Goal: Go to known website: Access a specific website the user already knows

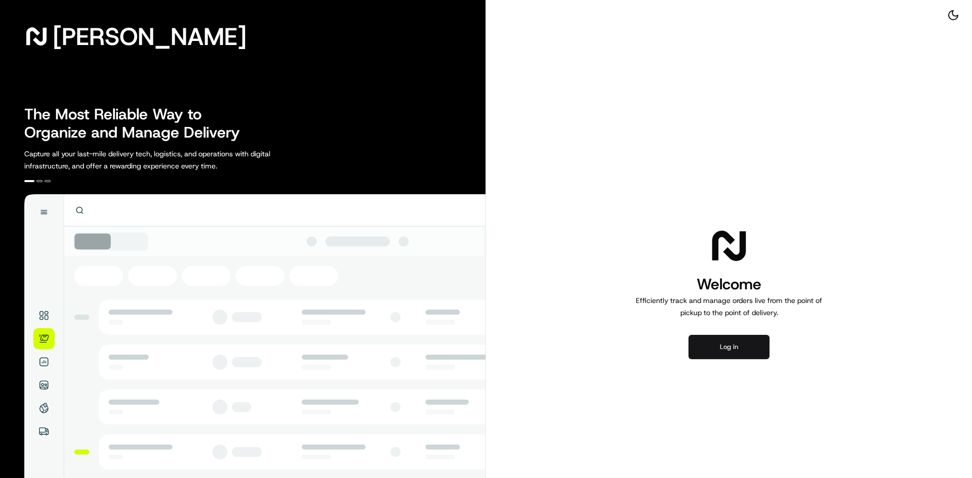
click at [714, 344] on button "Log in" at bounding box center [729, 347] width 81 height 24
